Goal: Task Accomplishment & Management: Manage account settings

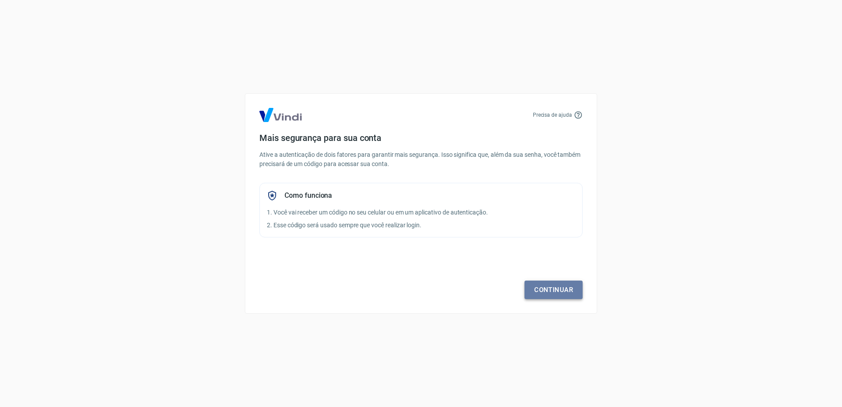
click at [549, 290] on link "Continuar" at bounding box center [553, 289] width 58 height 18
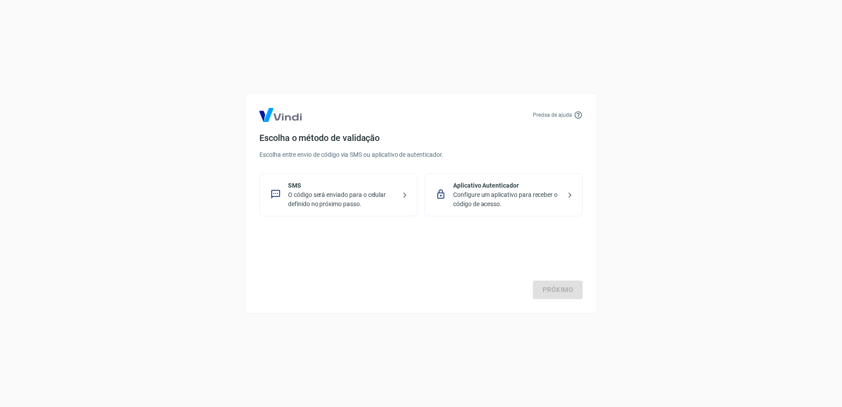
click at [366, 206] on p "O código será enviado para o celular definido no próximo passo." at bounding box center [342, 199] width 108 height 18
click at [552, 295] on link "Próximo" at bounding box center [558, 289] width 50 height 18
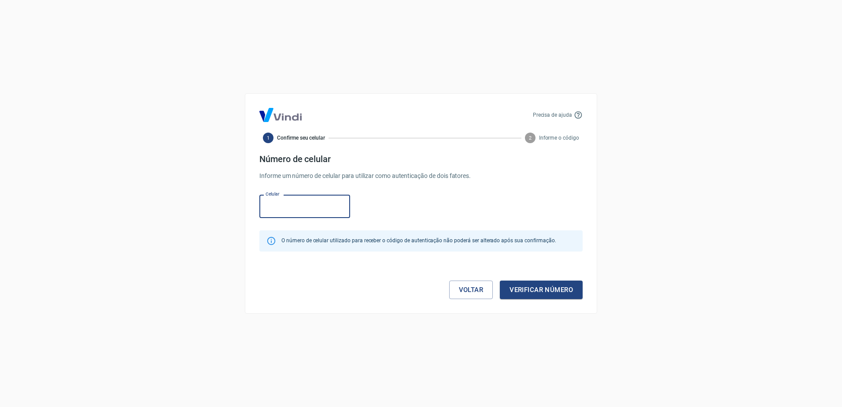
click at [314, 202] on input "Celular" at bounding box center [304, 206] width 91 height 23
type input "[PHONE_NUMBER]"
click at [522, 291] on button "Verificar número" at bounding box center [541, 289] width 83 height 18
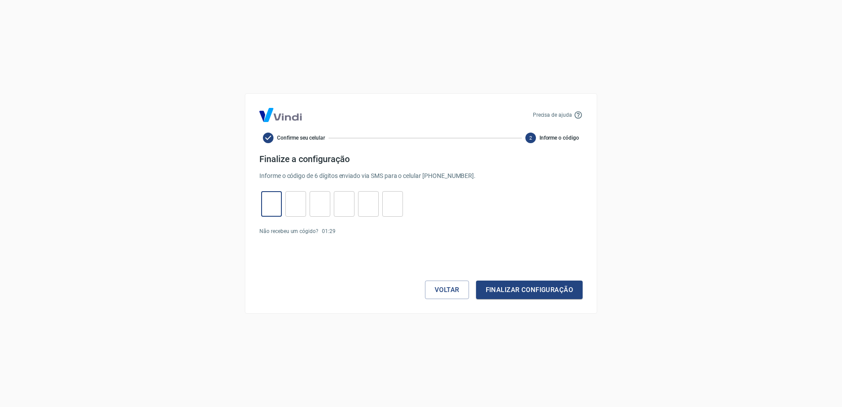
click at [261, 203] on input "tel" at bounding box center [271, 204] width 21 height 19
type input "7"
type input "4"
type input "8"
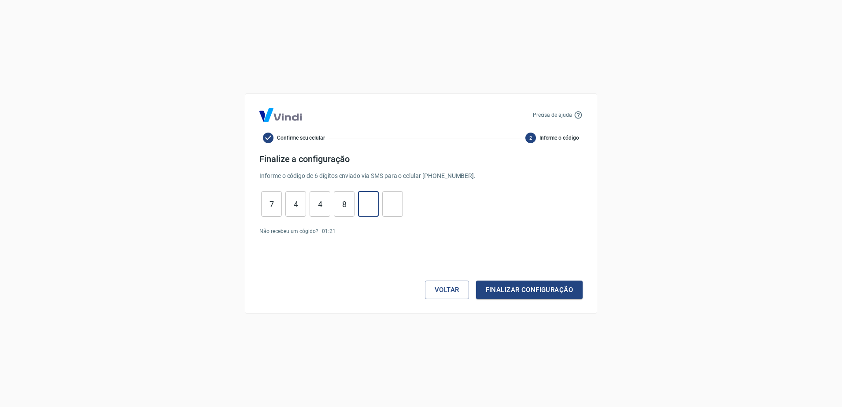
type input "3"
type input "9"
click at [540, 289] on button "Finalizar configuração" at bounding box center [529, 289] width 107 height 18
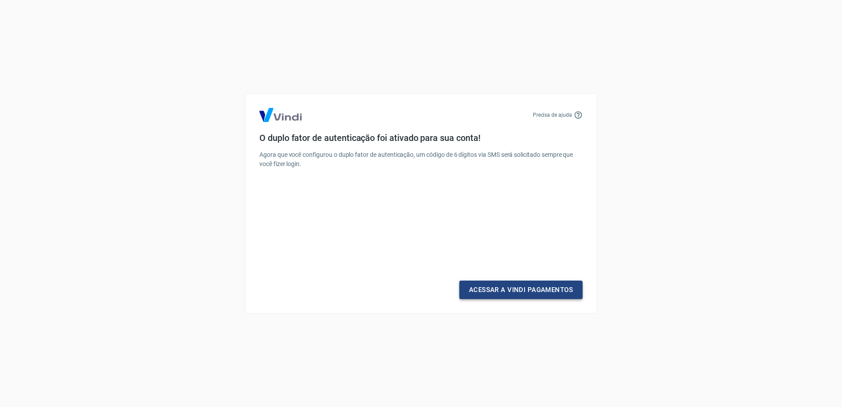
click at [511, 287] on link "Acessar a Vindi Pagamentos" at bounding box center [520, 289] width 123 height 18
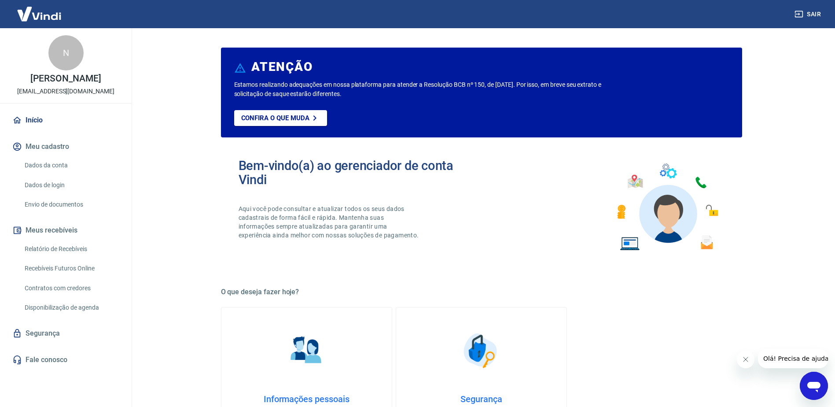
click at [59, 173] on link "Dados da conta" at bounding box center [71, 165] width 100 height 18
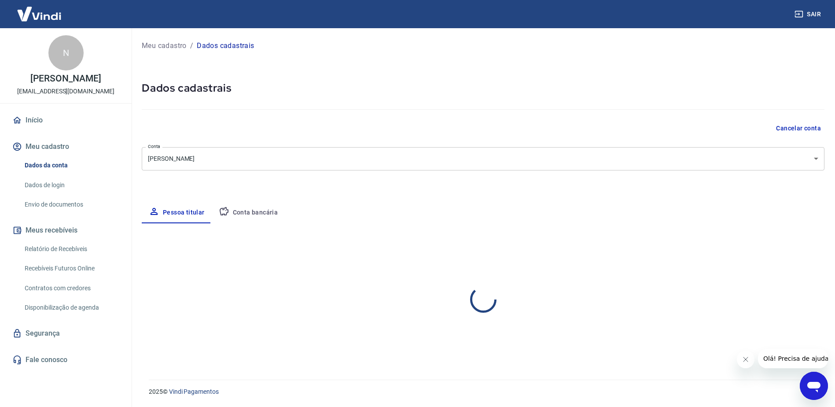
select select "MG"
select select "business"
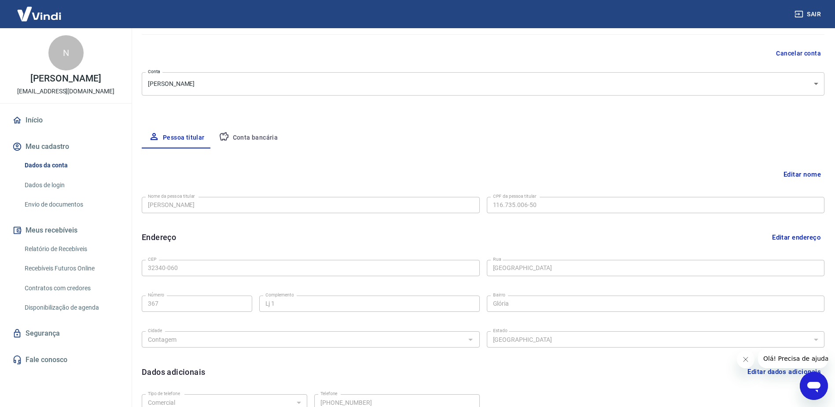
scroll to position [157, 0]
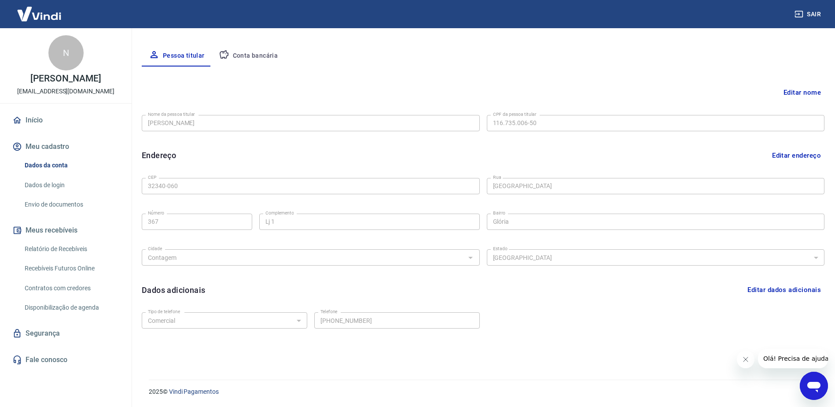
click at [60, 369] on link "Fale conosco" at bounding box center [66, 359] width 110 height 19
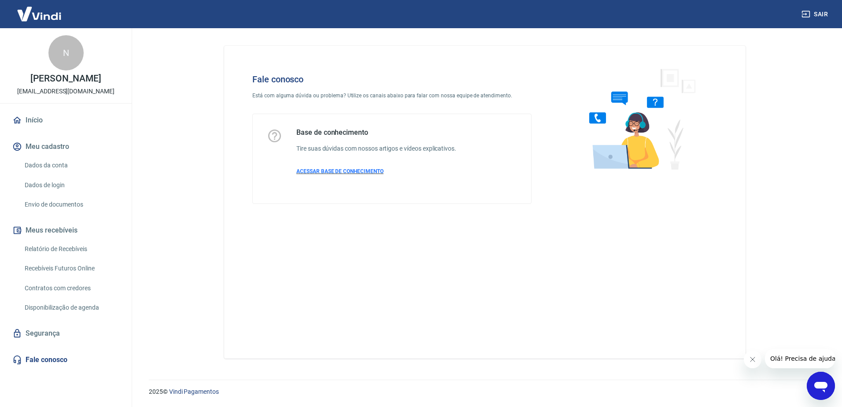
click at [322, 171] on span "ACESSAR BASE DE CONHECIMENTO" at bounding box center [339, 171] width 87 height 6
click at [35, 173] on link "Dados da conta" at bounding box center [71, 165] width 100 height 18
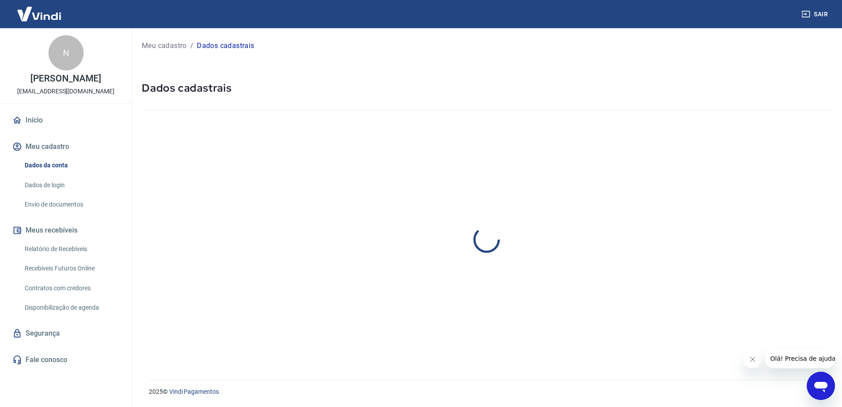
select select "MG"
select select "business"
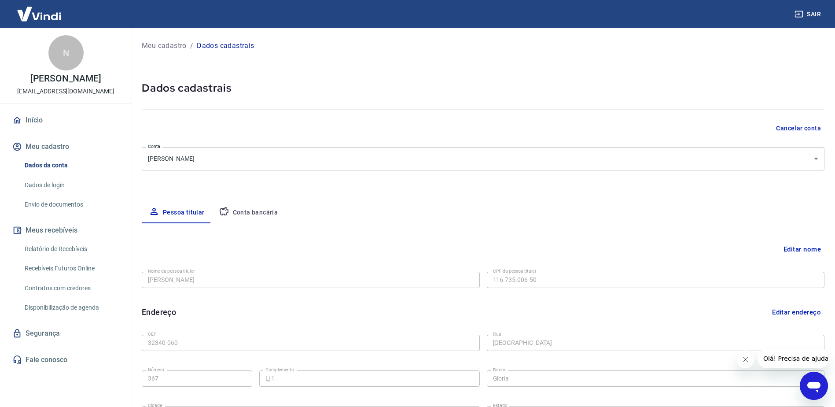
click at [242, 200] on div "Meu cadastro / Dados cadastrais Dados cadastrais Cancelar conta Conta [PERSON_N…" at bounding box center [483, 276] width 704 height 497
click at [247, 208] on button "Conta bancária" at bounding box center [249, 212] width 74 height 21
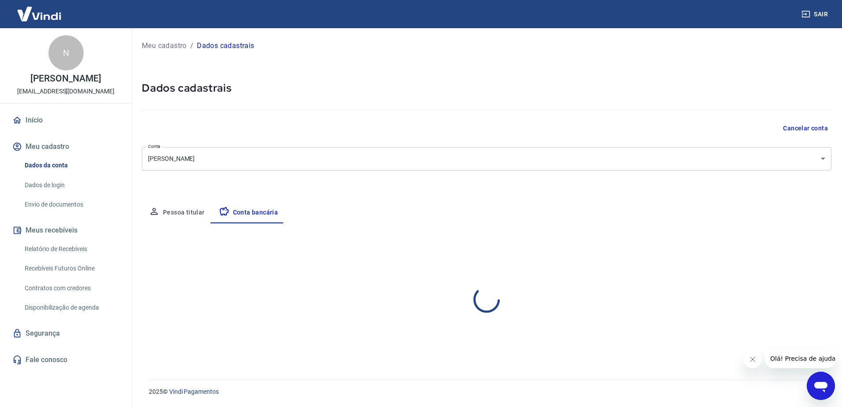
select select "1"
click at [831, 247] on div "Meu cadastro / Dados cadastrais Dados cadastrais Cancelar conta Conta [PERSON_N…" at bounding box center [486, 198] width 710 height 341
click at [777, 246] on button "Editar conta bancária" at bounding box center [794, 249] width 74 height 17
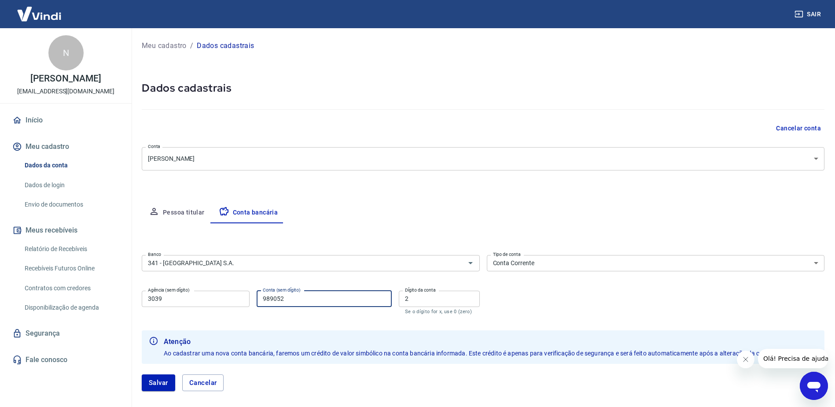
click at [289, 298] on input "989052" at bounding box center [324, 298] width 135 height 16
type input "98905"
click at [162, 382] on button "Salvar" at bounding box center [158, 382] width 33 height 17
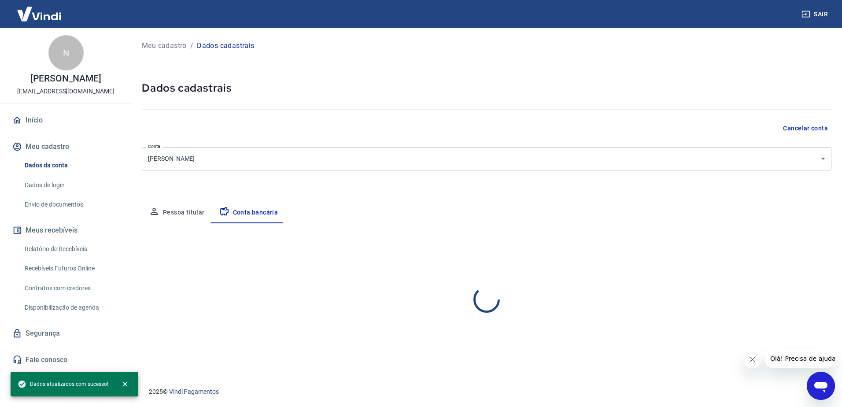
select select "1"
